Goal: Task Accomplishment & Management: Manage account settings

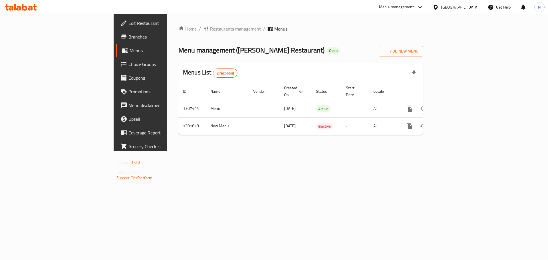
click at [460, 10] on div "United Arab Emirates" at bounding box center [460, 7] width 38 height 6
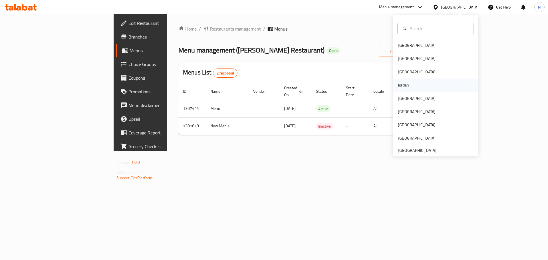
click at [412, 88] on div "Jordan" at bounding box center [435, 84] width 86 height 13
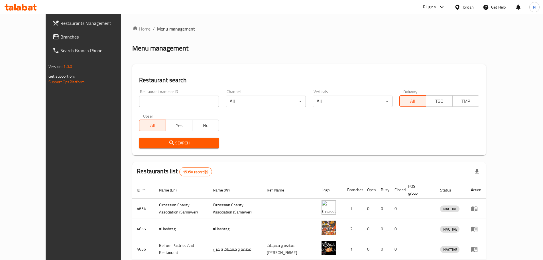
click at [60, 37] on span "Branches" at bounding box center [95, 36] width 71 height 7
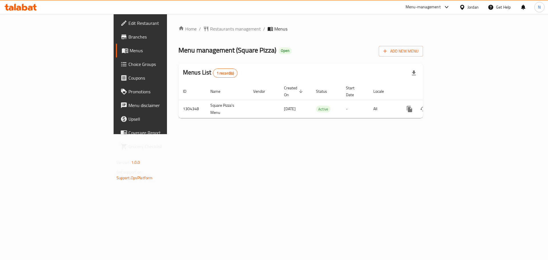
click at [462, 10] on div at bounding box center [463, 7] width 8 height 6
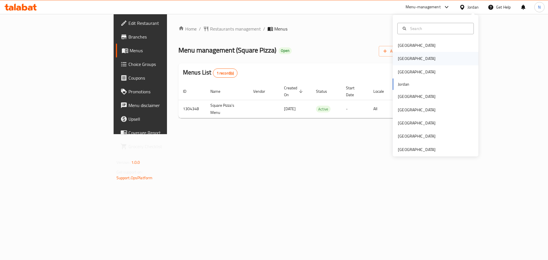
click at [398, 60] on div "[GEOGRAPHIC_DATA]" at bounding box center [417, 58] width 38 height 6
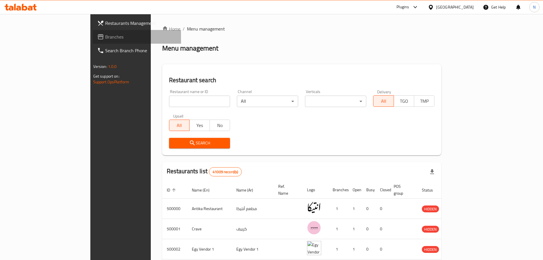
click at [105, 38] on span "Branches" at bounding box center [140, 36] width 71 height 7
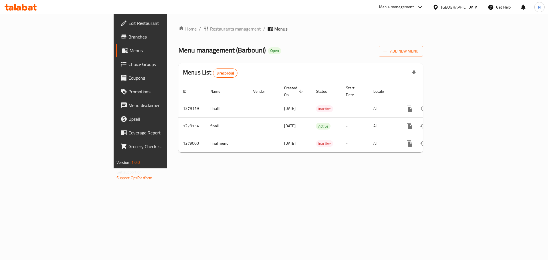
click at [210, 30] on span "Restaurants management" at bounding box center [235, 28] width 51 height 7
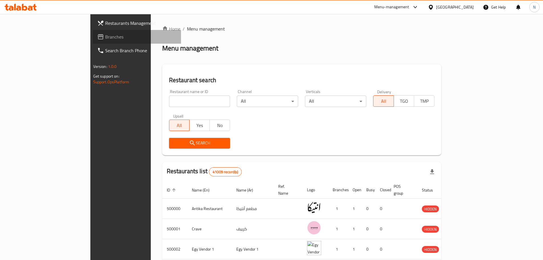
click at [105, 38] on span "Branches" at bounding box center [140, 36] width 71 height 7
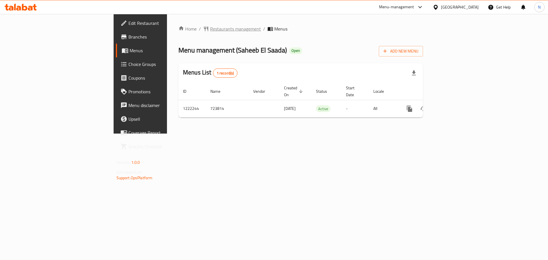
click at [210, 30] on span "Restaurants management" at bounding box center [235, 28] width 51 height 7
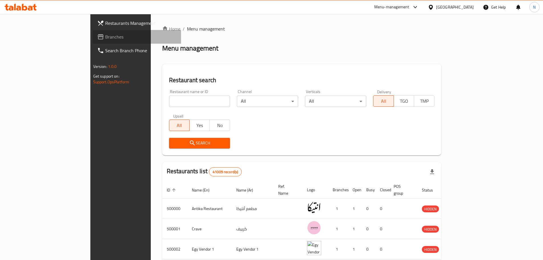
click at [105, 39] on span "Branches" at bounding box center [140, 36] width 71 height 7
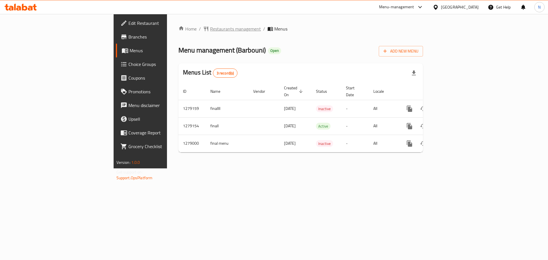
click at [210, 31] on span "Restaurants management" at bounding box center [235, 28] width 51 height 7
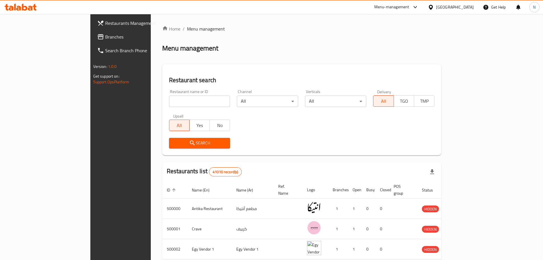
click at [105, 33] on span "Branches" at bounding box center [140, 36] width 71 height 7
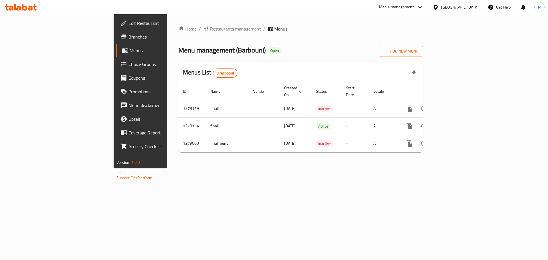
click at [210, 29] on span "Restaurants management" at bounding box center [235, 28] width 51 height 7
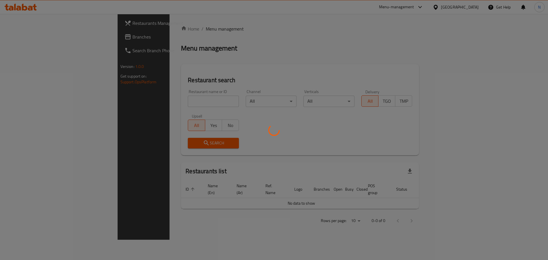
click at [24, 37] on div at bounding box center [274, 130] width 548 height 260
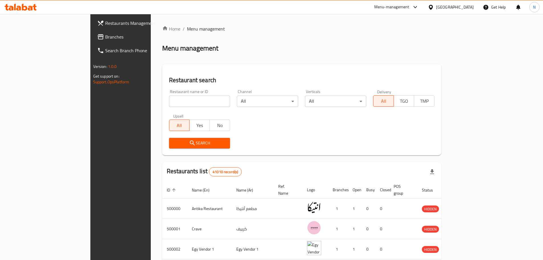
click at [105, 37] on span "Branches" at bounding box center [140, 36] width 71 height 7
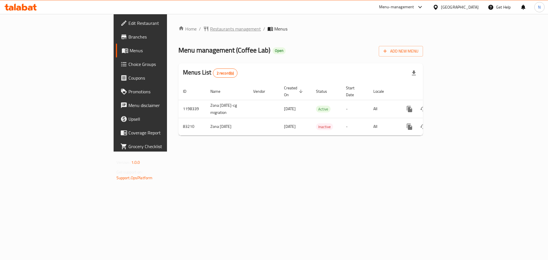
click at [210, 31] on span "Restaurants management" at bounding box center [235, 28] width 51 height 7
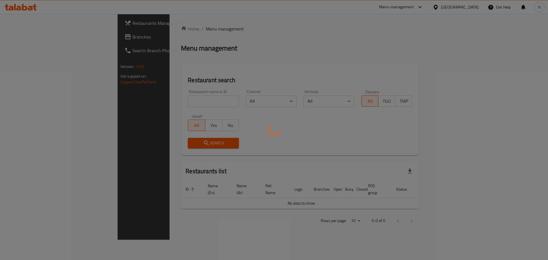
click at [32, 34] on div at bounding box center [274, 130] width 548 height 260
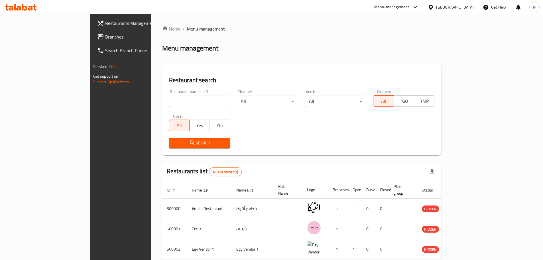
click at [105, 36] on span "Branches" at bounding box center [140, 36] width 71 height 7
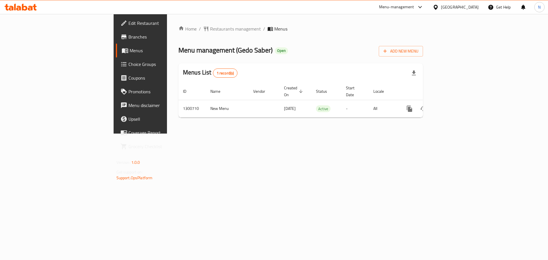
click at [472, 6] on div "[GEOGRAPHIC_DATA]" at bounding box center [460, 7] width 38 height 6
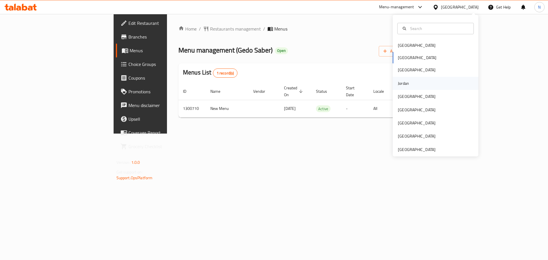
click at [407, 86] on div "Jordan" at bounding box center [403, 83] width 20 height 13
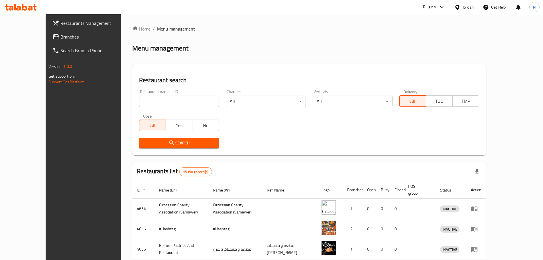
click at [60, 39] on span "Branches" at bounding box center [95, 36] width 71 height 7
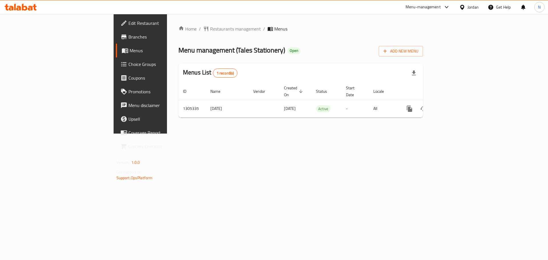
click at [128, 25] on span "Edit Restaurant" at bounding box center [164, 23] width 72 height 7
